Goal: Task Accomplishment & Management: Manage account settings

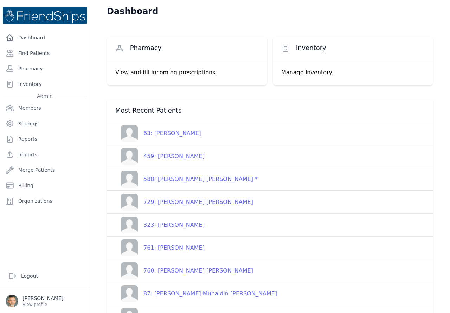
click at [167, 248] on div "761: [PERSON_NAME]" at bounding box center [171, 247] width 67 height 8
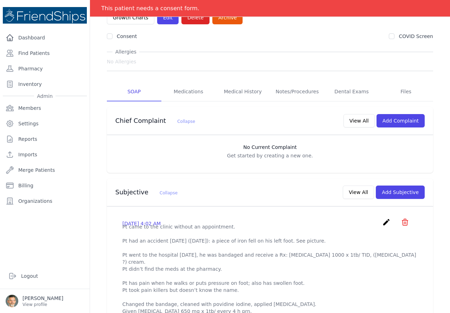
scroll to position [35, 0]
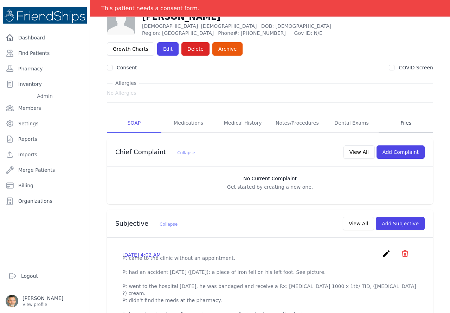
click at [404, 122] on link "Files" at bounding box center [406, 123] width 54 height 19
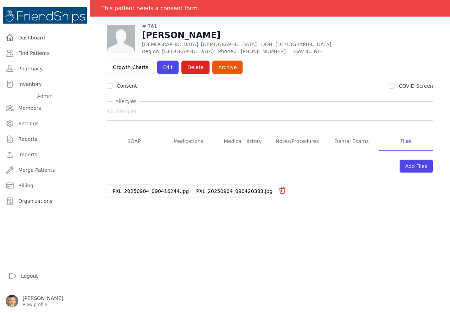
click at [227, 190] on link "PXL_20250904_090420383.jpg" at bounding box center [234, 191] width 76 height 6
click at [141, 190] on link "PXL_20250904_090416244.jpg" at bounding box center [151, 191] width 76 height 6
click at [136, 140] on link "SOAP" at bounding box center [134, 141] width 54 height 19
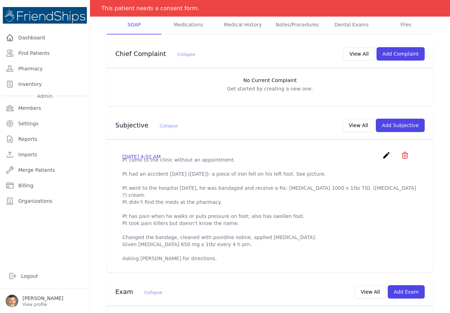
scroll to position [141, 0]
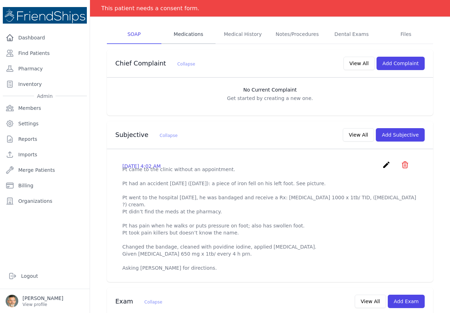
click at [189, 35] on link "Medications" at bounding box center [188, 34] width 54 height 19
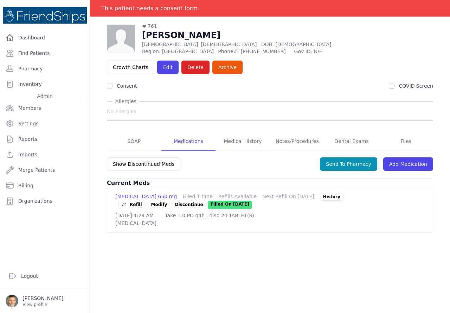
scroll to position [34, 0]
click at [401, 162] on link "Add Medication" at bounding box center [408, 163] width 50 height 13
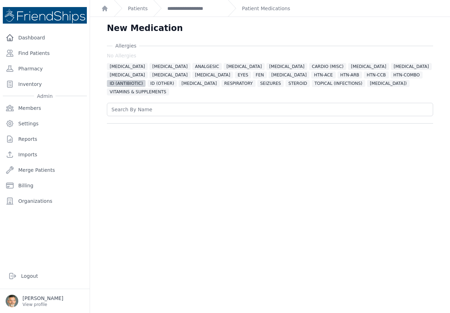
click at [146, 80] on span "ID (ANTIBIOTIC)" at bounding box center [126, 83] width 39 height 7
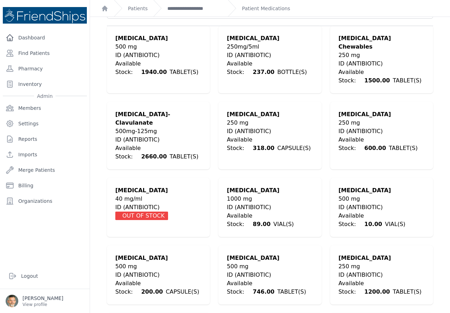
scroll to position [105, 0]
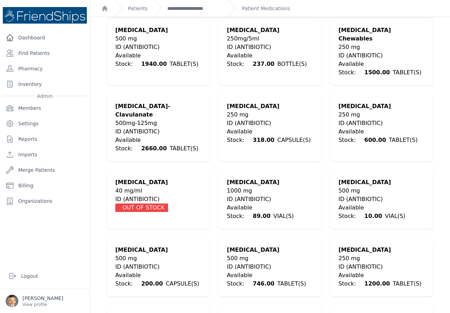
click at [133, 262] on div "ID (ANTIBIOTIC)" at bounding box center [158, 266] width 86 height 8
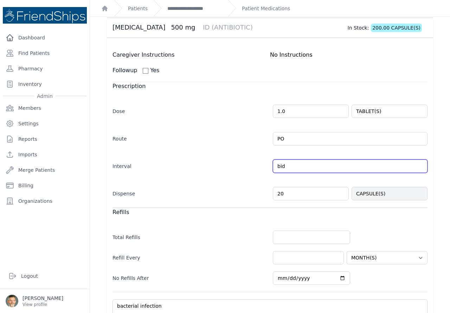
drag, startPoint x: 283, startPoint y: 157, endPoint x: 258, endPoint y: 155, distance: 25.4
click at [258, 155] on div "Interval bid Every Day Twice Daily 3 Times Daily 4 Times Daily as needed Every …" at bounding box center [270, 162] width 315 height 20
type input "tid"
select select "MONTH(S)"
click at [220, 162] on div "Interval tid Every Day Twice Daily 3 Times Daily 4 Times Daily as needed Every …" at bounding box center [270, 162] width 315 height 20
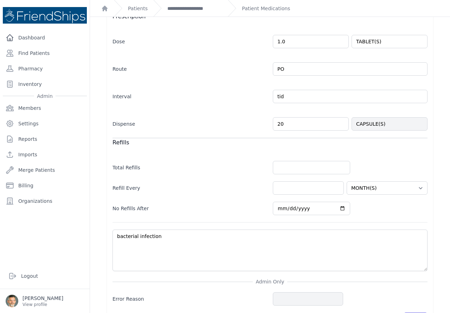
scroll to position [176, 0]
click at [281, 160] on input "number" at bounding box center [311, 166] width 77 height 13
type input "0"
select select "MONTH(S)"
click at [410, 311] on button "Save" at bounding box center [416, 317] width 24 height 13
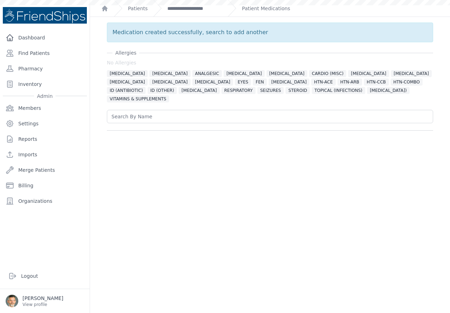
scroll to position [0, 0]
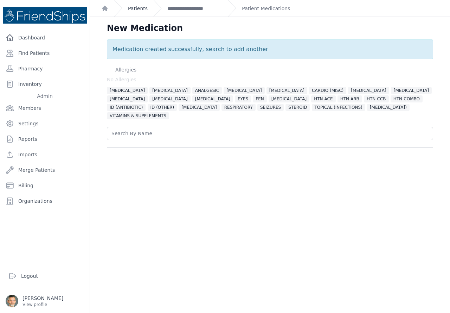
click at [131, 9] on link "Patients" at bounding box center [138, 8] width 20 height 7
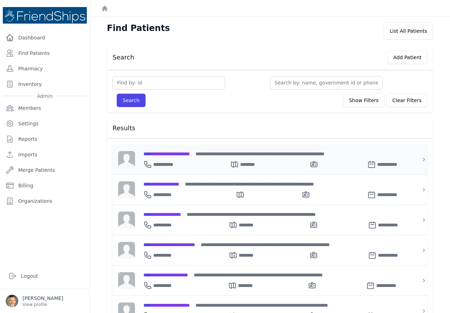
click at [167, 151] on span "**********" at bounding box center [166, 153] width 46 height 5
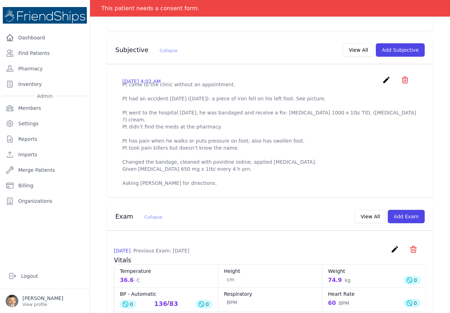
scroll to position [211, 0]
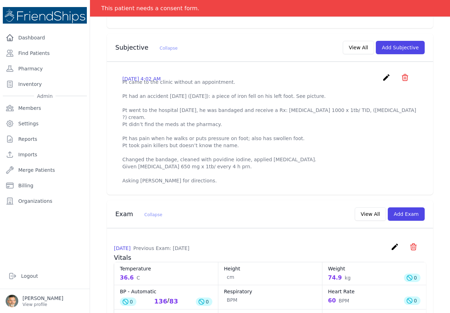
click at [382, 76] on icon "create" at bounding box center [386, 77] width 8 height 8
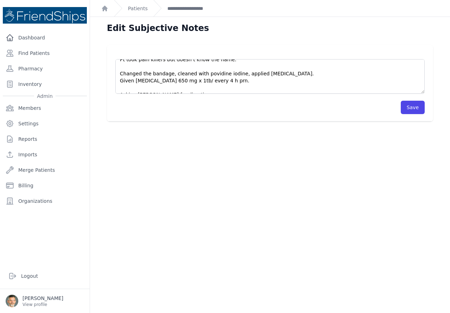
scroll to position [70, 0]
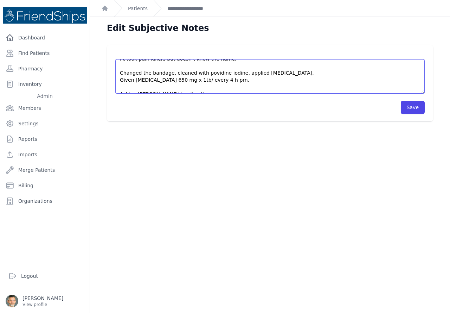
click at [203, 90] on textarea "Pt came to the clinic without an appointment. Pt had an accident [DATE] ([DATE]…" at bounding box center [269, 76] width 309 height 34
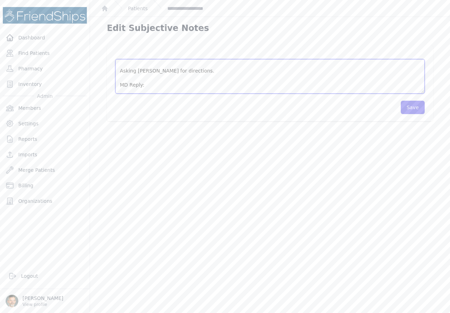
scroll to position [105, 0]
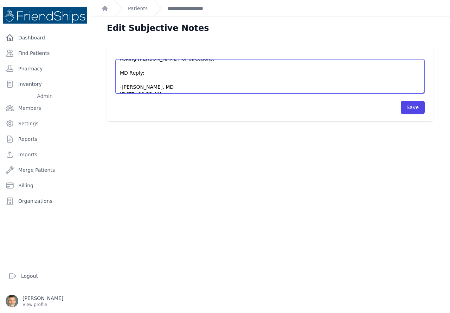
click at [131, 73] on textarea "Pt came to the clinic without an appointment. Pt had an accident [DATE] ([DATE]…" at bounding box center [269, 76] width 309 height 34
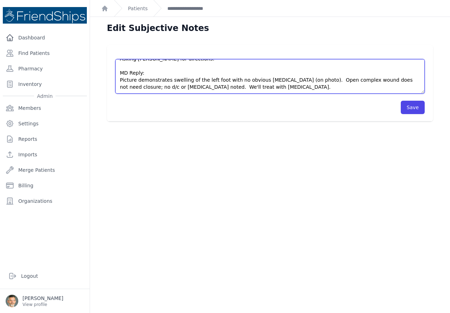
click at [122, 87] on textarea "Pt came to the clinic without an appointment. Pt had an accident [DATE] ([DATE]…" at bounding box center [269, 76] width 309 height 34
paste textarea "Begin antibiotics as soon as possible. Re-evaluate for new fever; worsening aft…"
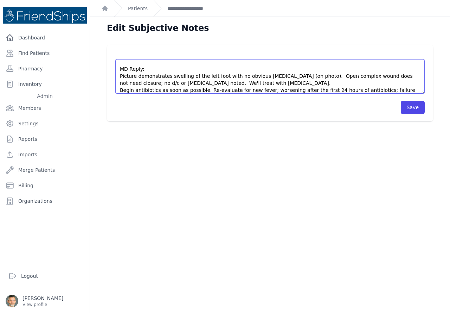
click at [120, 83] on textarea "Pt came to the clinic without an appointment. Pt had an accident [DATE] ([DATE]…" at bounding box center [269, 76] width 309 height 34
click at [205, 84] on textarea "Pt came to the clinic without an appointment. Pt had an accident [DATE] ([DATE]…" at bounding box center [269, 76] width 309 height 34
click at [204, 83] on textarea "Pt came to the clinic without an appointment. Pt had an accident [DATE] ([DATE]…" at bounding box center [269, 76] width 309 height 34
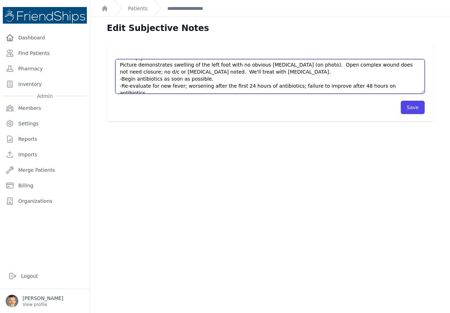
scroll to position [127, 0]
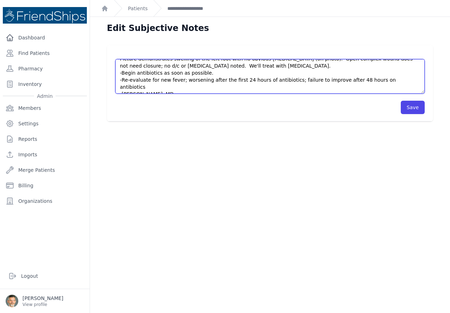
click at [386, 71] on textarea "Pt came to the clinic without an appointment. Pt had an accident [DATE] ([DATE]…" at bounding box center [269, 76] width 309 height 34
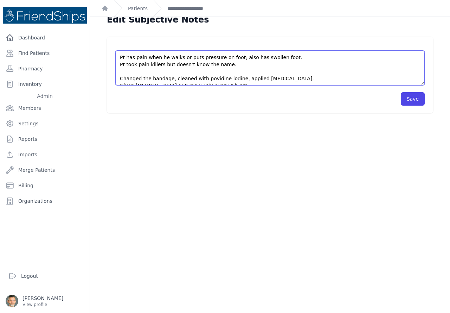
scroll to position [17, 0]
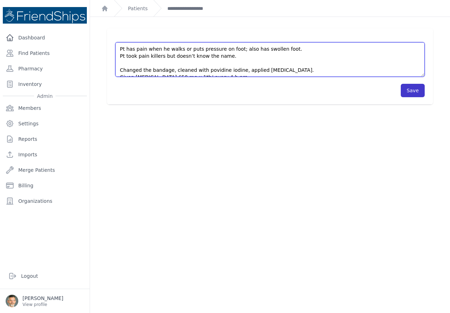
type textarea "Pt came to the clinic without an appointment. Pt had an accident [DATE] ([DATE]…"
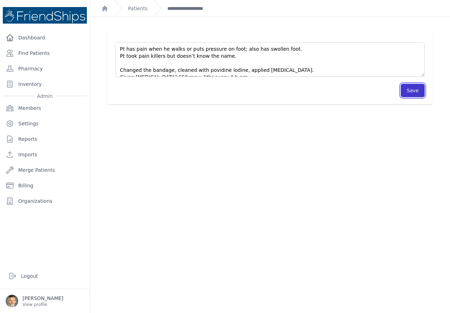
click at [408, 91] on button "Save" at bounding box center [413, 90] width 24 height 13
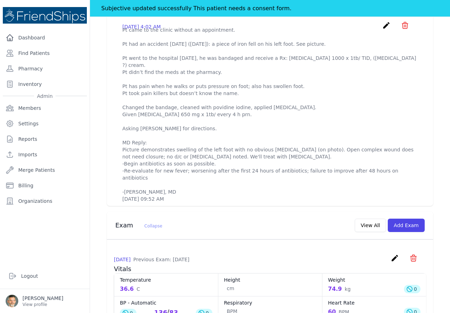
scroll to position [281, 0]
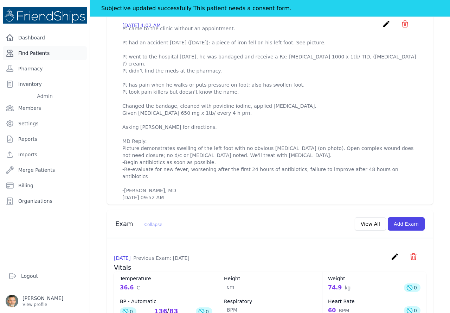
drag, startPoint x: 34, startPoint y: 53, endPoint x: 37, endPoint y: 46, distance: 7.9
click at [34, 53] on link "Find Patients" at bounding box center [45, 53] width 84 height 14
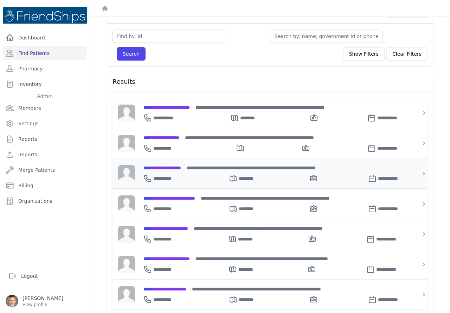
scroll to position [36, 0]
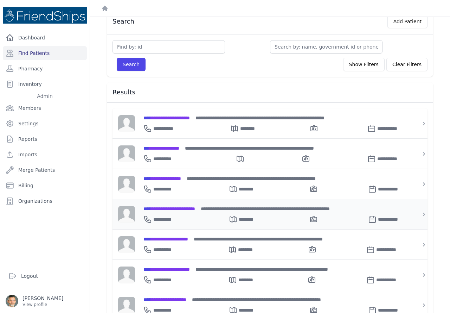
click at [171, 203] on div "**********" at bounding box center [274, 214] width 278 height 30
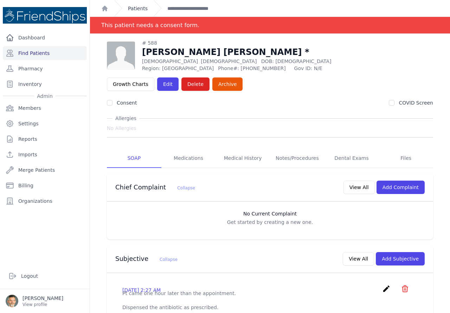
click at [135, 8] on link "Patients" at bounding box center [138, 8] width 20 height 7
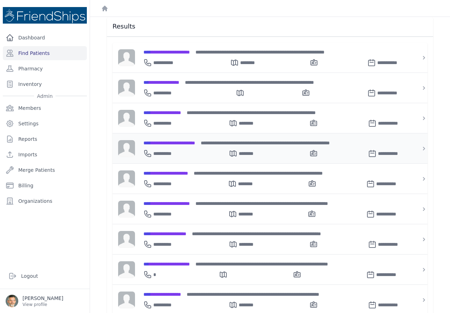
scroll to position [105, 0]
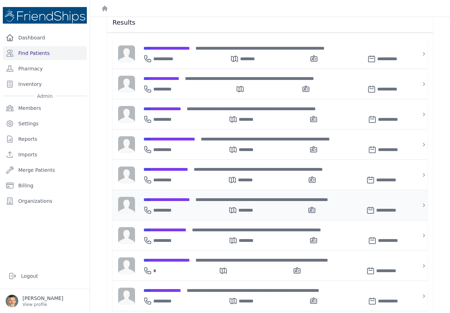
click at [172, 197] on span "**********" at bounding box center [166, 199] width 46 height 5
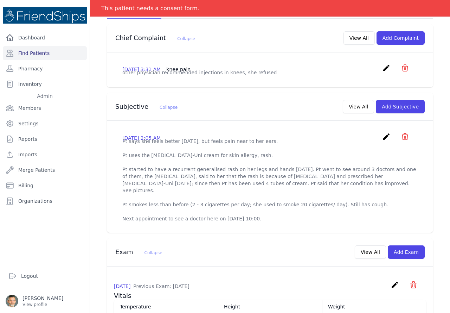
scroll to position [35, 0]
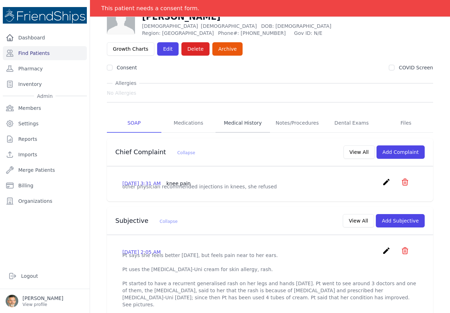
click at [240, 122] on link "Medical History" at bounding box center [243, 123] width 54 height 19
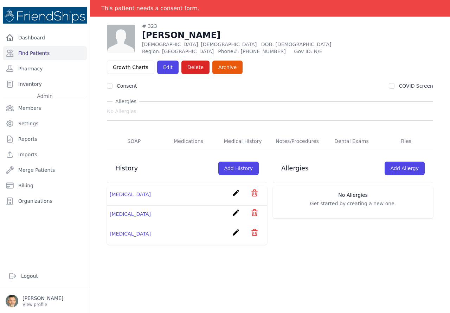
scroll to position [34, 0]
click at [231, 168] on link "Add History" at bounding box center [238, 167] width 40 height 13
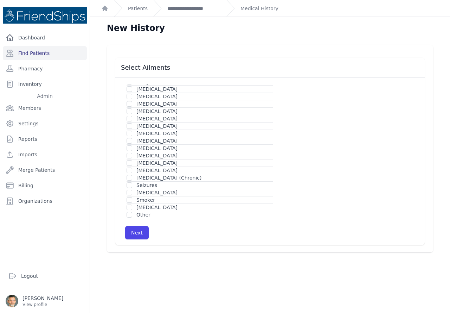
scroll to position [96, 0]
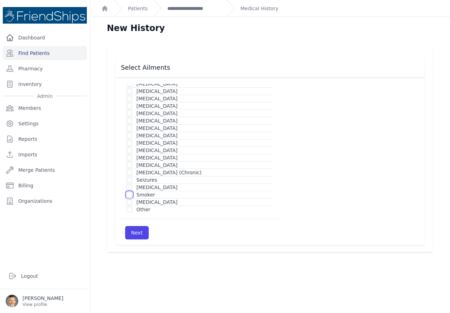
click at [129, 194] on input "checkbox" at bounding box center [130, 195] width 6 height 6
checkbox input "true"
click at [138, 235] on button "Next" at bounding box center [137, 232] width 24 height 13
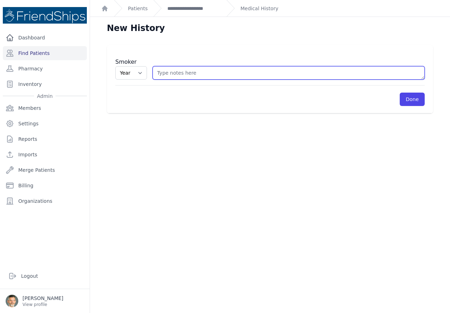
click at [194, 72] on textarea at bounding box center [289, 72] width 272 height 13
type textarea "@ cigarettes per day"
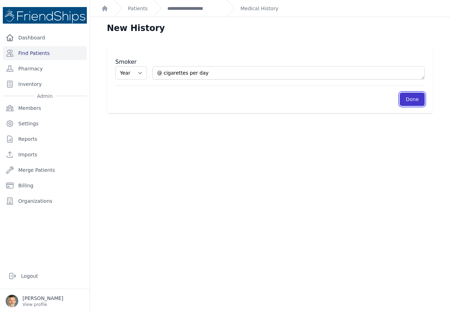
click at [407, 98] on link "Done" at bounding box center [412, 98] width 25 height 13
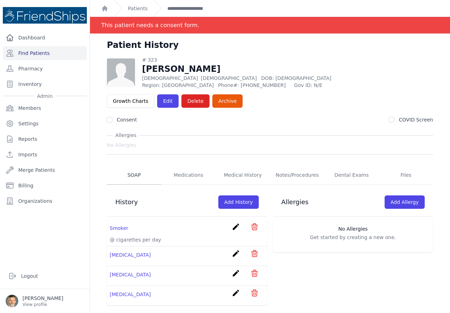
click at [133, 174] on link "SOAP" at bounding box center [134, 175] width 54 height 19
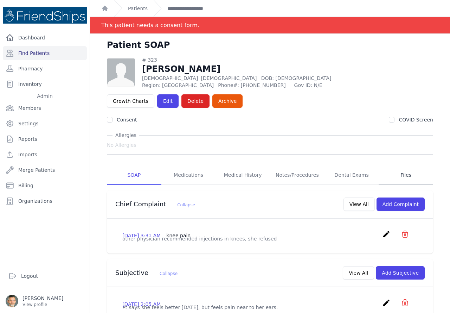
click at [402, 177] on link "Files" at bounding box center [406, 175] width 54 height 19
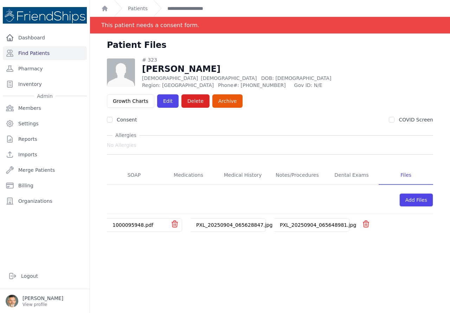
click at [308, 224] on link "PXL_20250904_065648981.jpg" at bounding box center [318, 225] width 76 height 6
click at [210, 223] on link "PXL_20250904_065628847.jpg" at bounding box center [234, 225] width 76 height 6
click at [124, 223] on link "1000095948.pdf" at bounding box center [133, 225] width 41 height 6
click at [135, 175] on link "SOAP" at bounding box center [134, 175] width 54 height 19
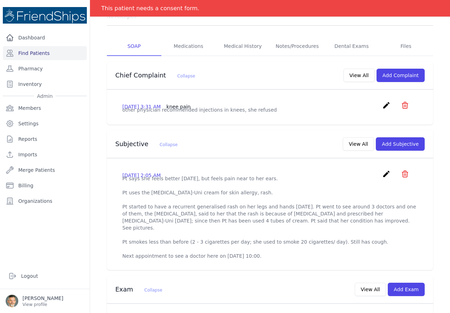
scroll to position [141, 0]
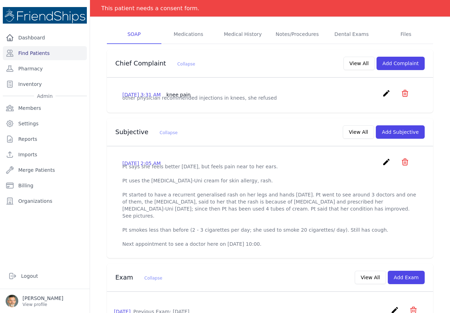
click at [382, 166] on icon "create" at bounding box center [386, 162] width 8 height 8
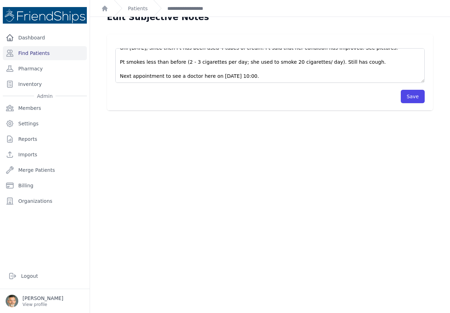
scroll to position [17, 0]
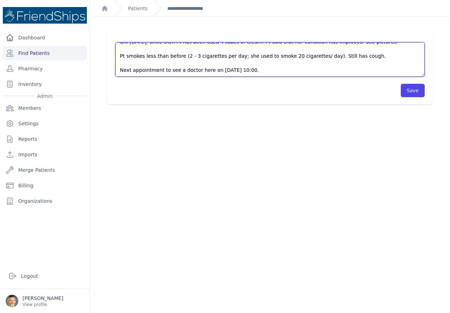
click at [268, 70] on textarea "Pt says she feels better today, but feels pain near to her ears. Pt uses the El…" at bounding box center [269, 59] width 309 height 34
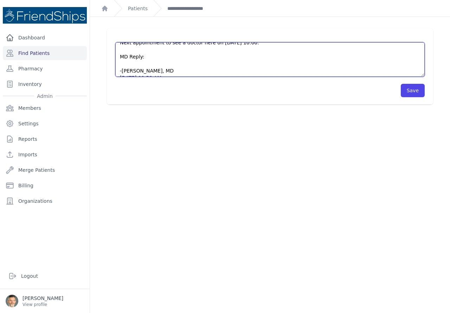
scroll to position [84, 0]
click at [133, 57] on textarea "Pt says she feels better today, but feels pain near to her ears. Pt uses the El…" at bounding box center [269, 59] width 309 height 34
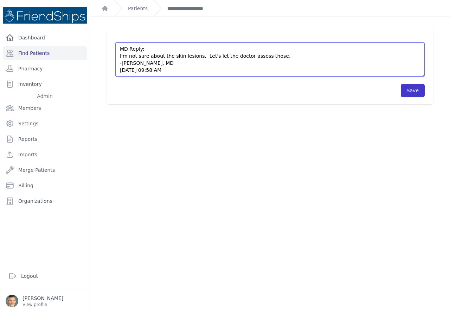
type textarea "Pt says she feels better today, but feels pain near to her ears. Pt uses the El…"
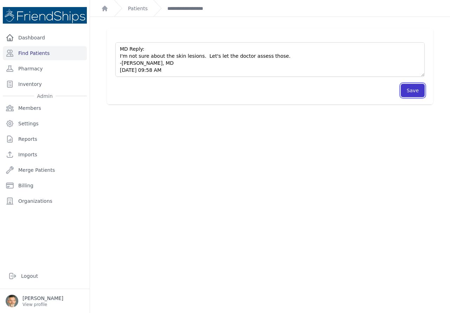
click at [406, 89] on button "Save" at bounding box center [413, 90] width 24 height 13
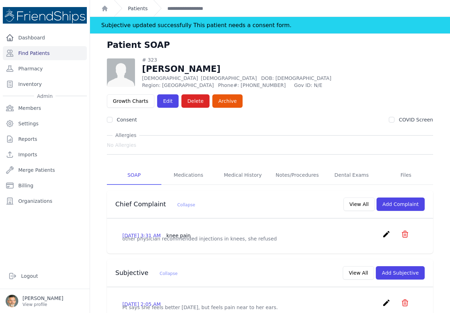
click at [137, 8] on link "Patients" at bounding box center [138, 8] width 20 height 7
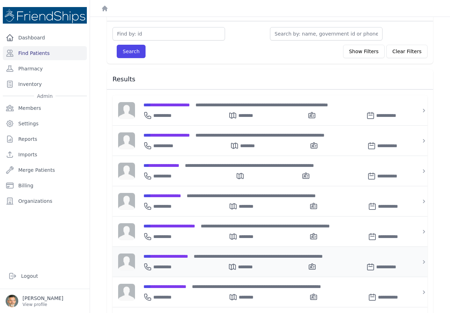
scroll to position [70, 0]
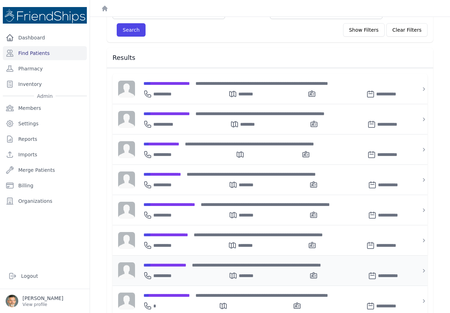
click at [169, 262] on span "**********" at bounding box center [164, 264] width 43 height 5
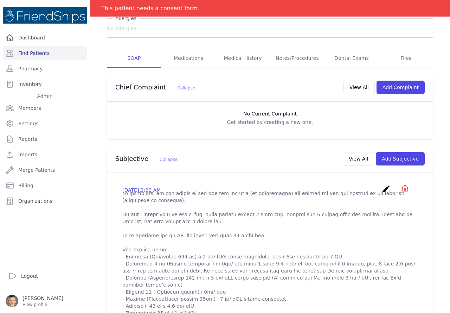
scroll to position [141, 0]
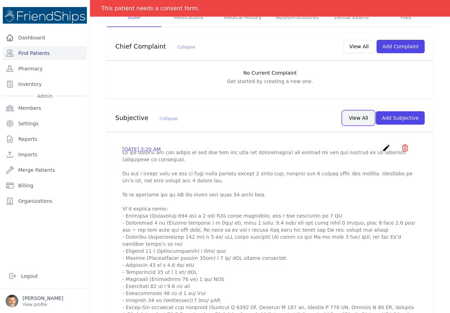
click at [352, 116] on button "View All" at bounding box center [358, 117] width 31 height 13
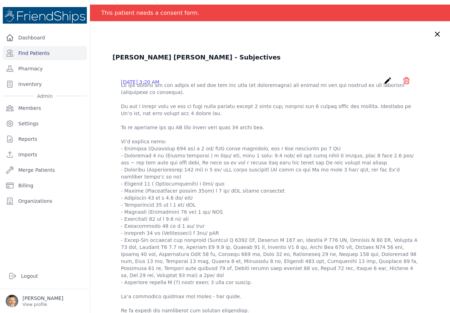
scroll to position [0, 0]
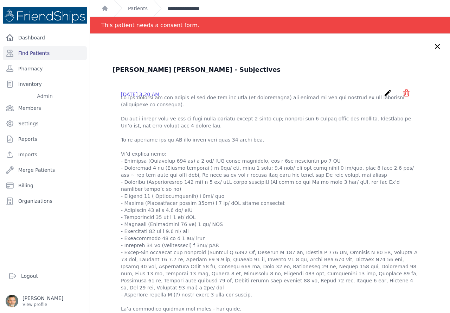
click at [178, 8] on link "**********" at bounding box center [190, 8] width 47 height 7
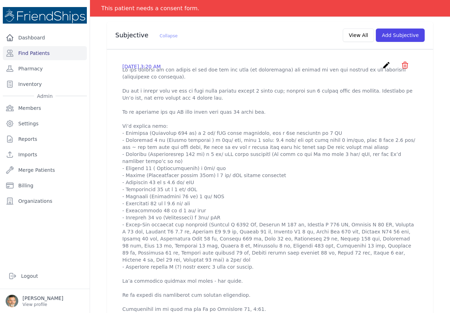
scroll to position [211, 0]
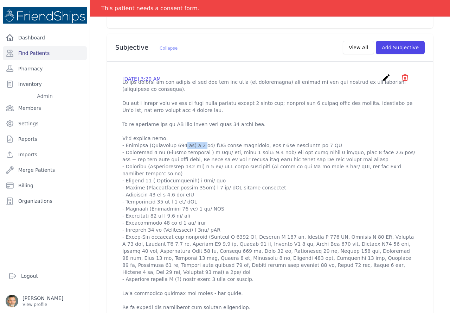
drag, startPoint x: 149, startPoint y: 152, endPoint x: 169, endPoint y: 153, distance: 20.5
click at [169, 153] on p at bounding box center [269, 201] width 295 height 246
copy p "Piracetam"
drag, startPoint x: 126, startPoint y: 229, endPoint x: 151, endPoint y: 231, distance: 24.7
click at [151, 231] on p at bounding box center [269, 201] width 295 height 246
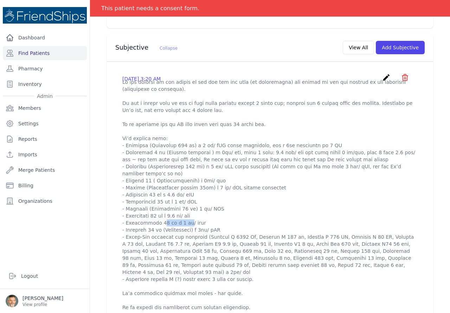
copy p "Clopidogrel"
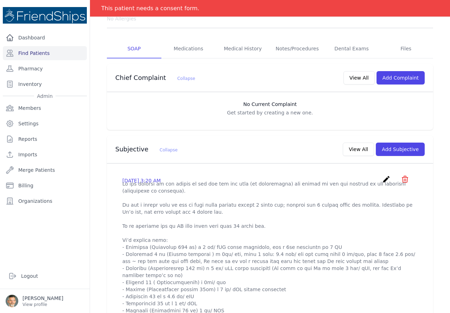
scroll to position [105, 0]
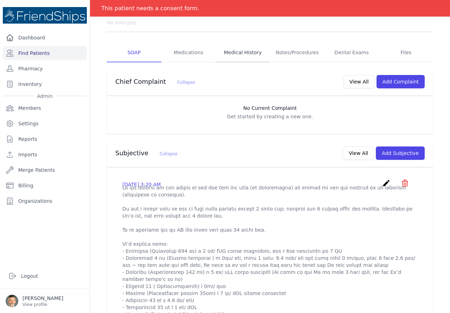
click at [229, 51] on link "Medical History" at bounding box center [243, 52] width 54 height 19
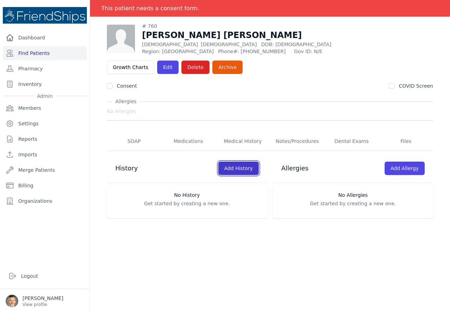
click at [234, 167] on link "Add History" at bounding box center [238, 167] width 40 height 13
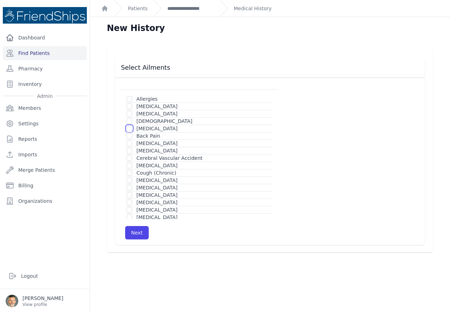
click at [129, 129] on input "checkbox" at bounding box center [130, 129] width 6 height 6
checkbox input "true"
click at [129, 158] on input "checkbox" at bounding box center [130, 158] width 6 height 6
checkbox input "true"
click at [130, 181] on input "checkbox" at bounding box center [130, 180] width 6 height 6
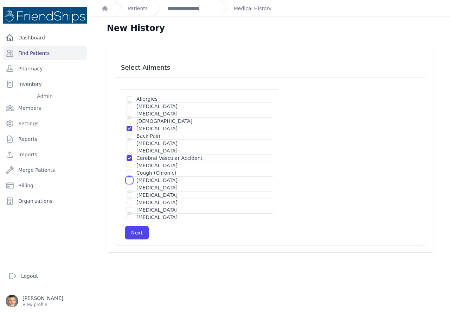
checkbox input "true"
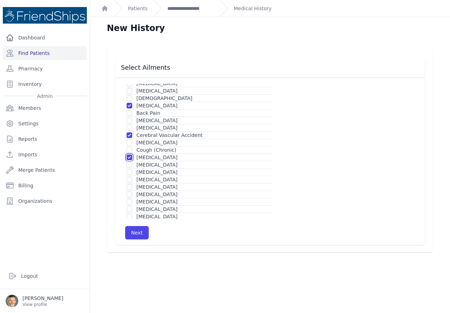
scroll to position [35, 0]
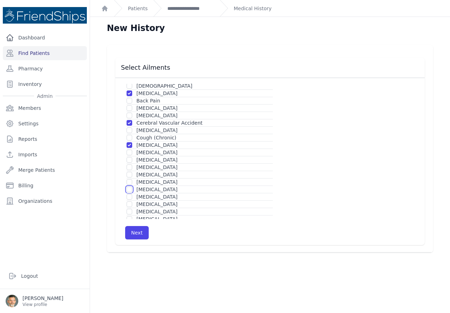
click at [131, 189] on input "checkbox" at bounding box center [130, 189] width 6 height 6
checkbox input "true"
click at [131, 199] on div at bounding box center [130, 196] width 6 height 7
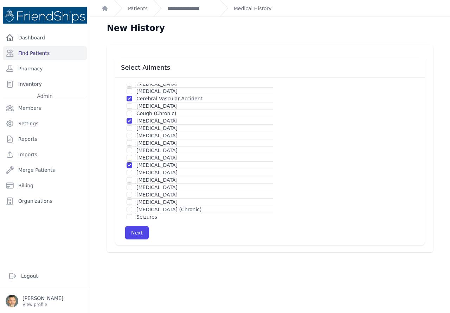
scroll to position [70, 0]
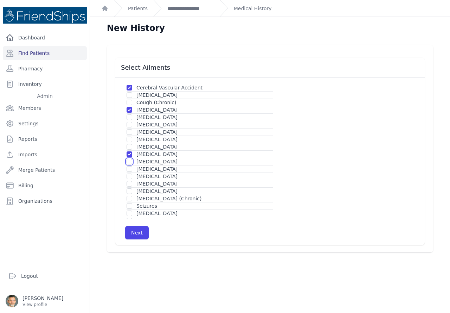
click at [127, 162] on input "checkbox" at bounding box center [130, 162] width 6 height 6
checkbox input "true"
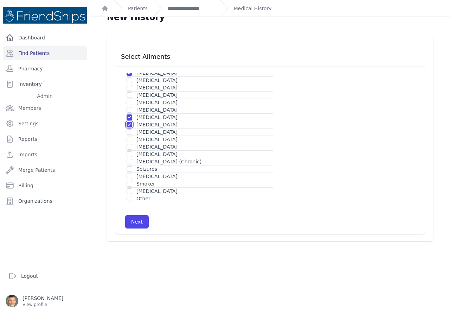
scroll to position [17, 0]
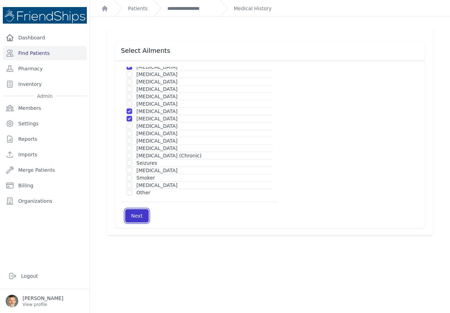
click at [130, 214] on button "Next" at bounding box center [137, 215] width 24 height 13
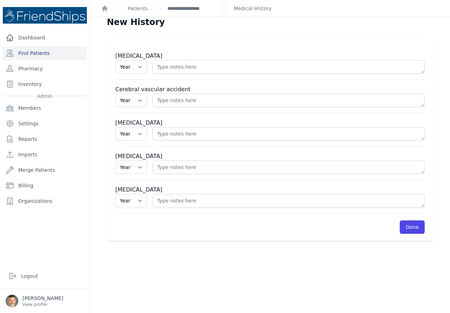
scroll to position [0, 0]
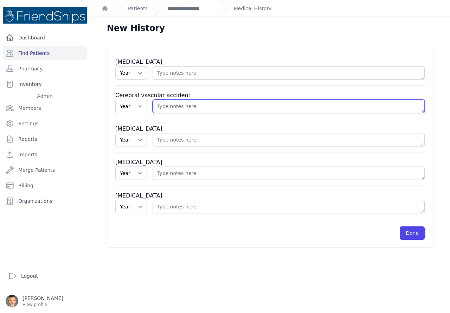
click at [165, 110] on textarea at bounding box center [289, 105] width 272 height 13
type textarea "recurrent; first with CV surgery @ 2109"
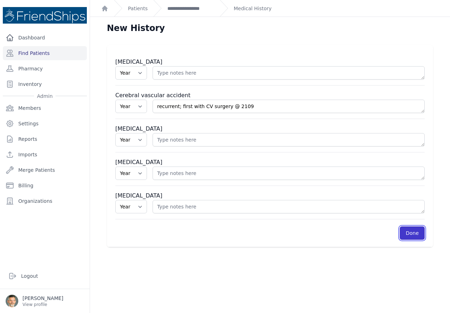
click at [407, 233] on link "Done" at bounding box center [412, 232] width 25 height 13
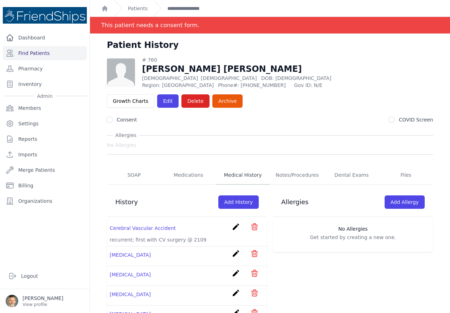
click at [246, 175] on link "Medical History" at bounding box center [243, 175] width 54 height 19
click at [232, 175] on link "Medical History" at bounding box center [243, 175] width 54 height 19
click at [285, 174] on link "Notes/Procedures" at bounding box center [297, 175] width 54 height 19
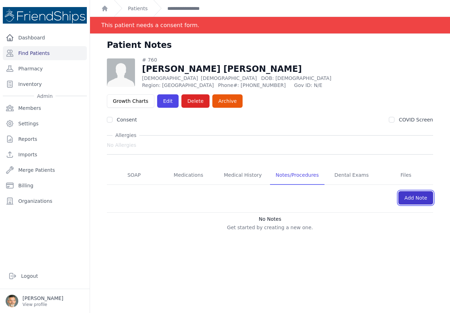
click at [411, 202] on link "Add Note" at bounding box center [415, 197] width 35 height 13
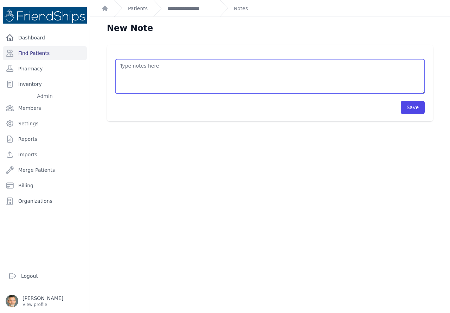
click at [141, 75] on textarea at bounding box center [269, 76] width 309 height 34
type textarea "CV surgery @ 2019"
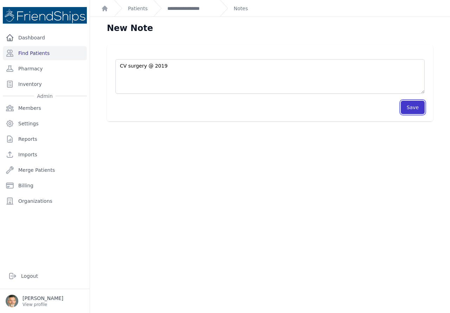
click at [403, 109] on button "Save" at bounding box center [413, 107] width 24 height 13
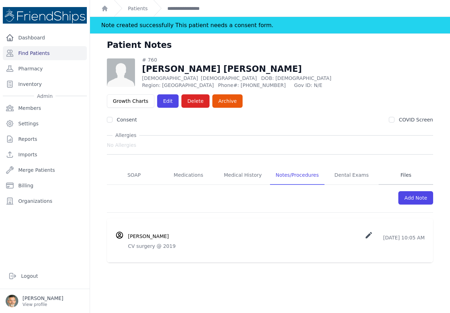
click at [397, 174] on link "Files" at bounding box center [406, 175] width 54 height 19
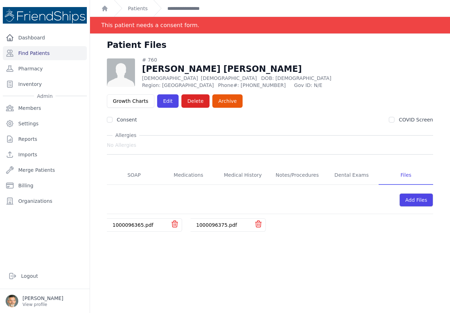
click at [128, 223] on link "1000096365.pdf" at bounding box center [133, 225] width 41 height 6
click at [216, 224] on link "1000096375.pdf" at bounding box center [216, 225] width 41 height 6
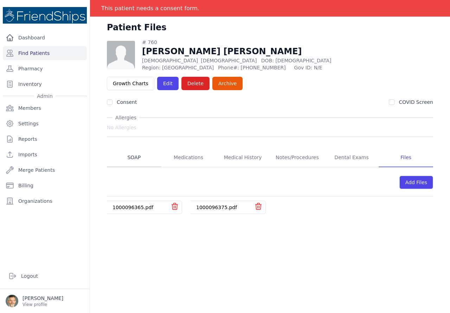
scroll to position [34, 0]
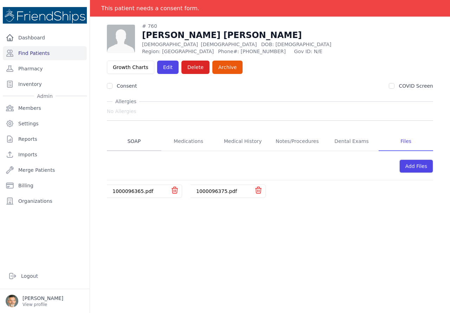
click at [130, 137] on link "SOAP" at bounding box center [134, 141] width 54 height 19
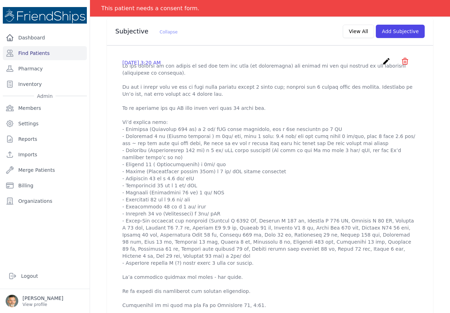
scroll to position [246, 0]
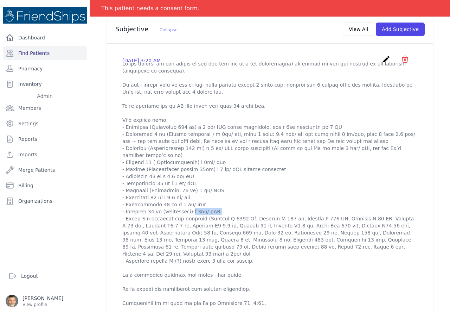
drag, startPoint x: 188, startPoint y: 217, endPoint x: 164, endPoint y: 218, distance: 23.6
click at [164, 218] on p at bounding box center [269, 183] width 295 height 246
copy p "Cinnarizine"
click at [383, 59] on icon "create" at bounding box center [386, 59] width 8 height 8
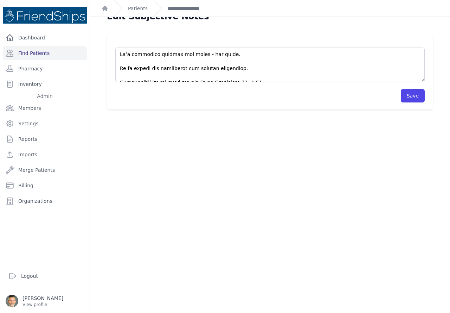
scroll to position [17, 0]
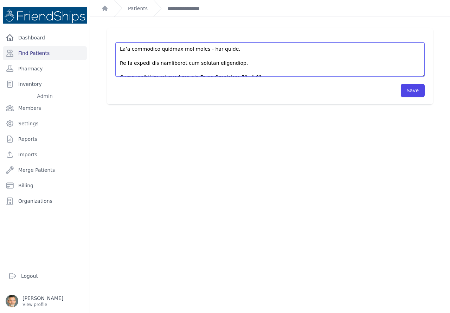
click at [253, 69] on textarea at bounding box center [269, 59] width 309 height 34
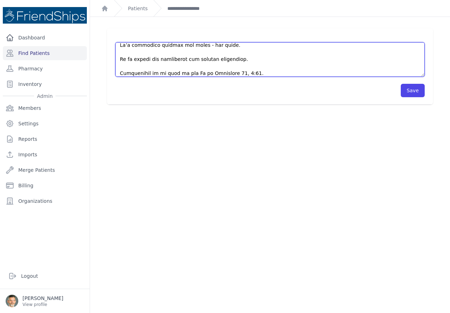
scroll to position [222, 0]
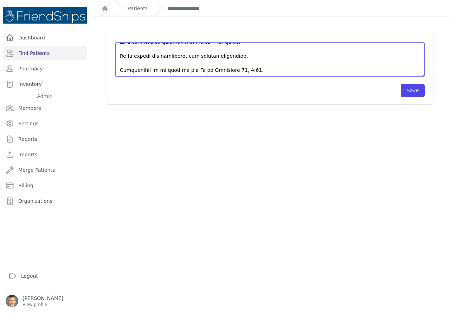
paste textarea "MD Reply: Complex patient with the following identified medical problems: CNS: …"
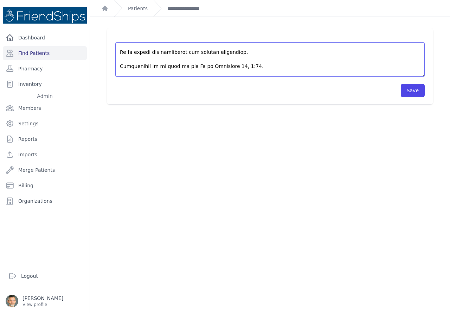
scroll to position [257, 0]
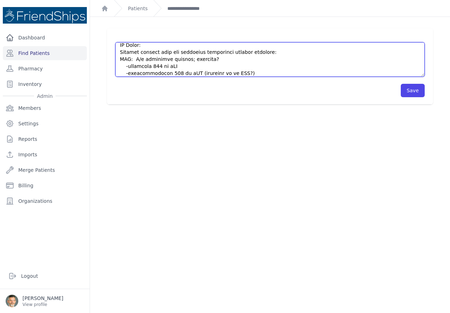
click at [120, 46] on textarea at bounding box center [269, 59] width 309 height 34
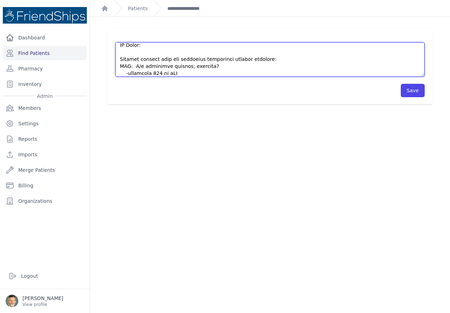
scroll to position [263, 0]
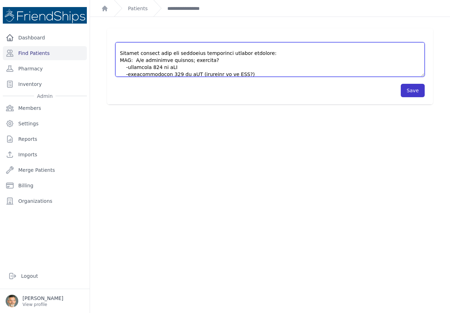
type textarea "Pt was brought to the clinic by his son and his wife (no appointment) but staye…"
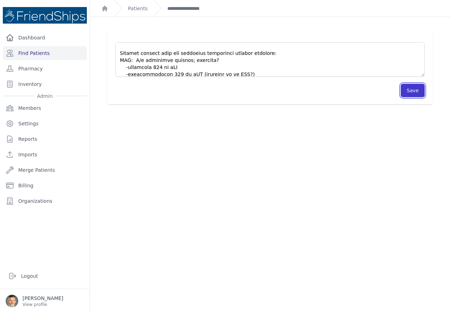
click at [410, 91] on button "Save" at bounding box center [413, 90] width 24 height 13
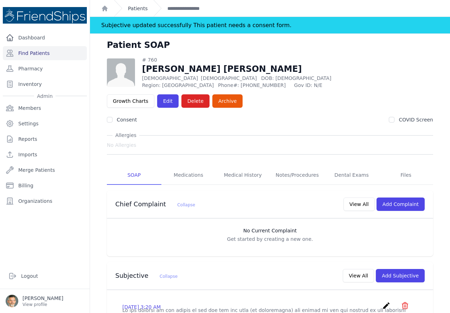
click at [138, 6] on link "Patients" at bounding box center [138, 8] width 20 height 7
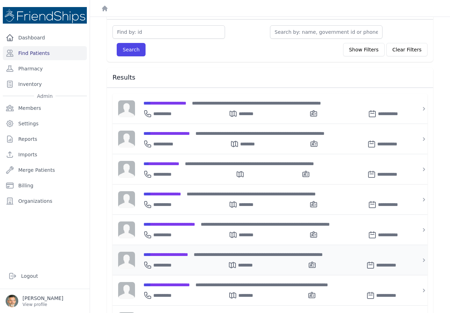
scroll to position [70, 0]
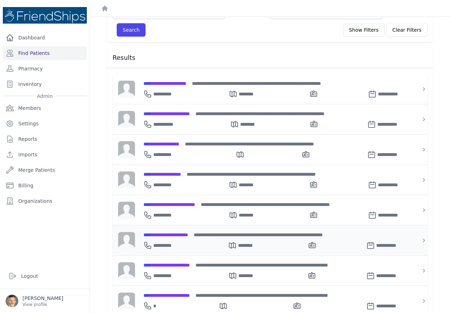
click at [181, 234] on span "**********" at bounding box center [165, 234] width 45 height 5
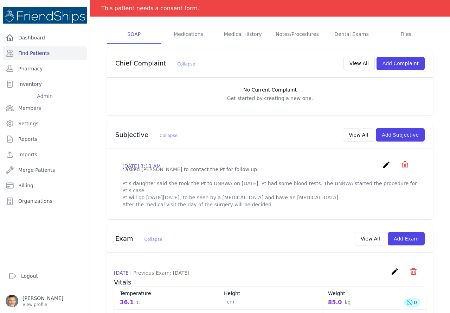
scroll to position [141, 0]
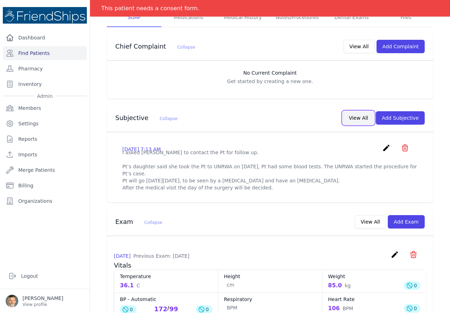
click at [350, 118] on button "View All" at bounding box center [358, 117] width 31 height 13
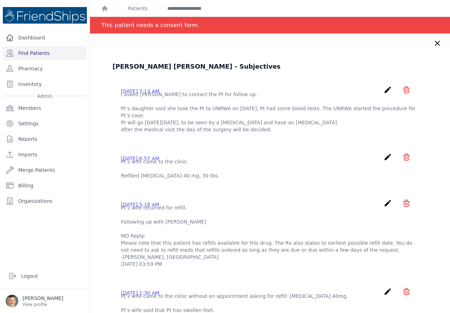
scroll to position [0, 0]
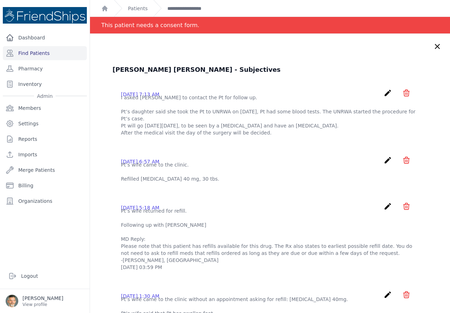
click at [435, 46] on icon at bounding box center [437, 46] width 4 height 4
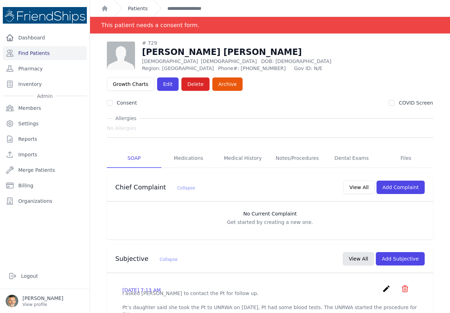
click at [130, 9] on link "Patients" at bounding box center [138, 8] width 20 height 7
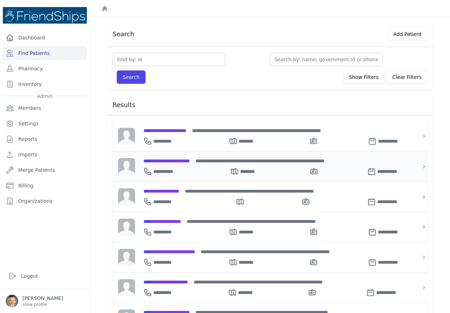
scroll to position [35, 0]
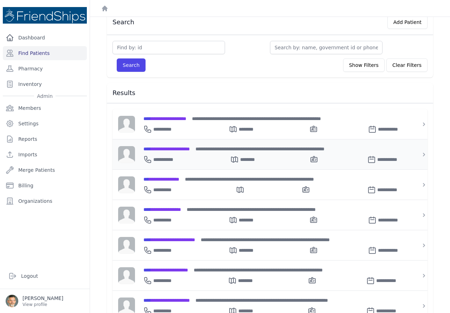
click at [165, 148] on span "**********" at bounding box center [166, 148] width 46 height 5
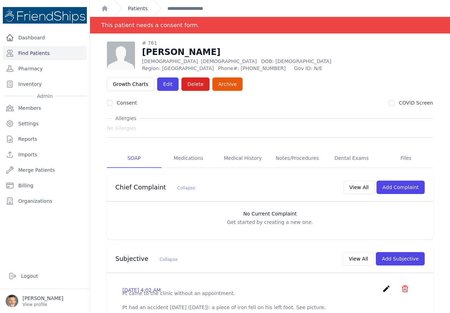
click at [137, 8] on link "Patients" at bounding box center [138, 8] width 20 height 7
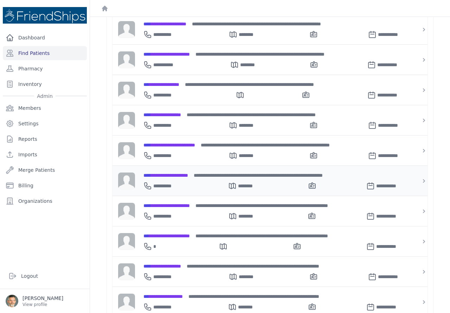
scroll to position [141, 0]
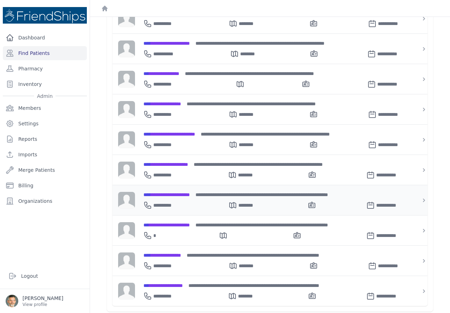
click at [179, 193] on span "**********" at bounding box center [166, 194] width 46 height 5
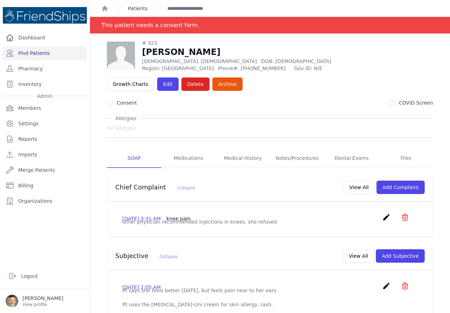
click at [135, 8] on link "Patients" at bounding box center [138, 8] width 20 height 7
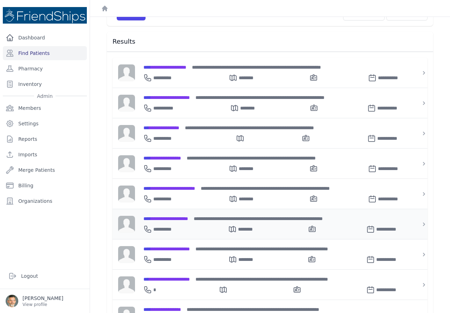
scroll to position [71, 0]
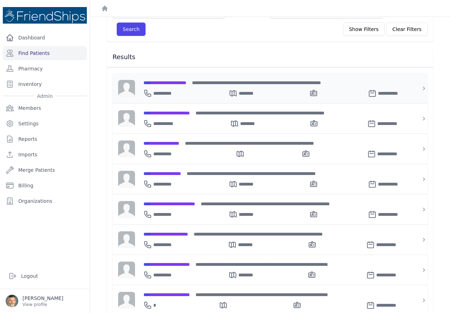
click at [173, 84] on span "**********" at bounding box center [164, 82] width 43 height 5
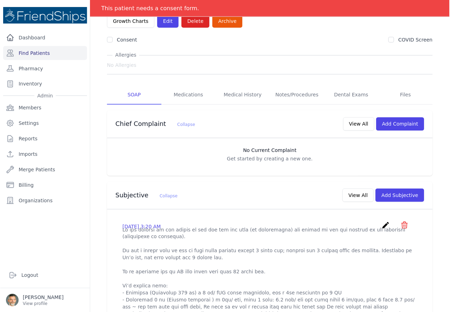
scroll to position [1, 0]
